Goal: Book appointment/travel/reservation

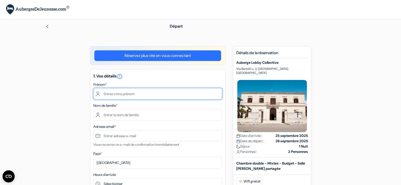
click at [118, 96] on input "text" at bounding box center [157, 93] width 129 height 11
type input "Flavie"
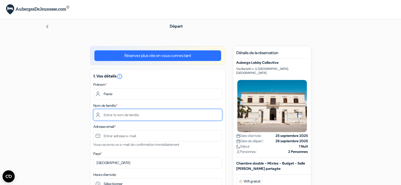
type input "DUTRY"
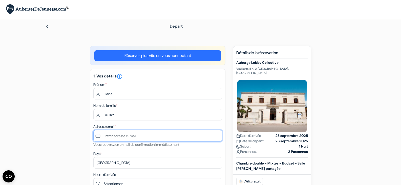
type input "[EMAIL_ADDRESS][DOMAIN_NAME]"
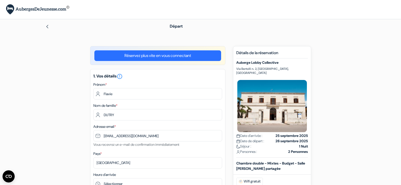
type input "+33626762007"
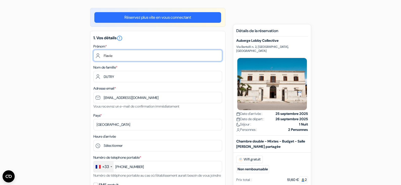
scroll to position [51, 0]
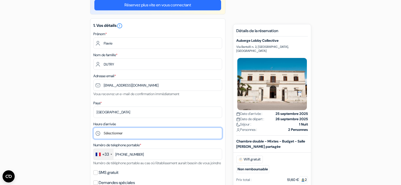
click at [198, 132] on select "Sélectionner 1:00 2:00 3:00 4:00 5:00 6:00 7:00 8:00 9:00 10:00 11:00 12:00 13:…" at bounding box center [157, 133] width 129 height 11
select select "12"
click at [93, 128] on select "Sélectionner 1:00 2:00 3:00 4:00 5:00 6:00 7:00 8:00 9:00 10:00 11:00 12:00 13:…" at bounding box center [157, 133] width 129 height 11
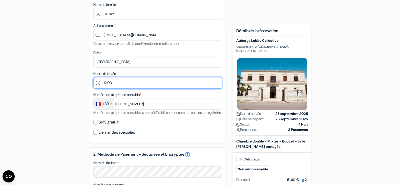
scroll to position [101, 0]
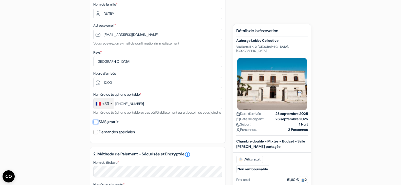
click at [97, 124] on input "SMS gratuit" at bounding box center [95, 122] width 5 height 5
checkbox input "true"
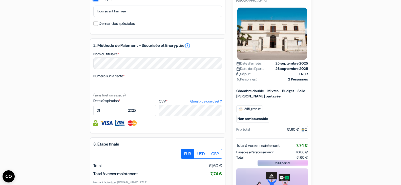
scroll to position [228, 0]
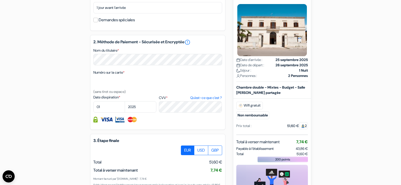
click at [116, 76] on div "Numéro sur la carte * (sans tiret ou espace)" at bounding box center [157, 81] width 129 height 25
click at [21, 1] on form "Départ add_box Auberge Lobby Collective Via Bertolli n. 2, Lecce, Italie Détail…" at bounding box center [200, 9] width 401 height 437
click at [100, 113] on select "01 02 03 04 05 06 07 08 09 10 11 12" at bounding box center [109, 106] width 32 height 11
select select "02"
click at [93, 107] on select "01 02 03 04 05 06 07 08 09 10 11 12" at bounding box center [109, 106] width 32 height 11
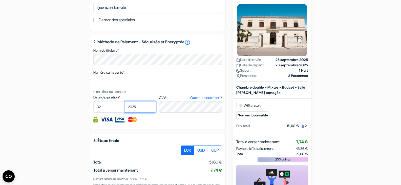
click at [148, 113] on select "2025 2026 2027 2028 2029 2030 2031 2032 2033 2034 2035 2036 2037 2038 2039 2040…" at bounding box center [141, 106] width 32 height 11
select select "2027"
click at [125, 107] on select "2025 2026 2027 2028 2029 2030 2031 2032 2033 2034 2035 2036 2037 2038 2039 2040…" at bounding box center [141, 106] width 32 height 11
click at [170, 101] on label "CVV * Qu'est-ce que c'est ?" at bounding box center [190, 97] width 63 height 5
click at [0, 0] on textarea "Nom du titulaire *" at bounding box center [0, 0] width 0 height 0
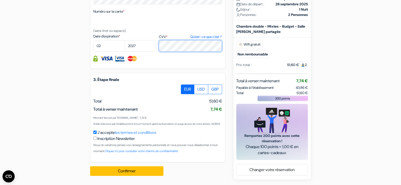
scroll to position [301, 0]
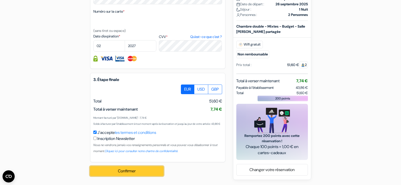
click at [123, 174] on button "Confirmer Loading..." at bounding box center [126, 171] width 73 height 10
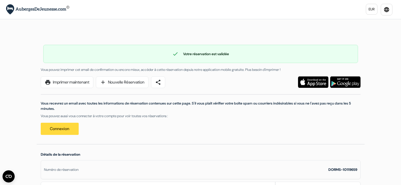
click at [315, 81] on img at bounding box center [313, 81] width 30 height 11
click at [80, 83] on link "print Imprimer maintenant" at bounding box center [67, 82] width 53 height 12
click at [58, 129] on link "Connexion" at bounding box center [60, 129] width 38 height 12
